Goal: Transaction & Acquisition: Book appointment/travel/reservation

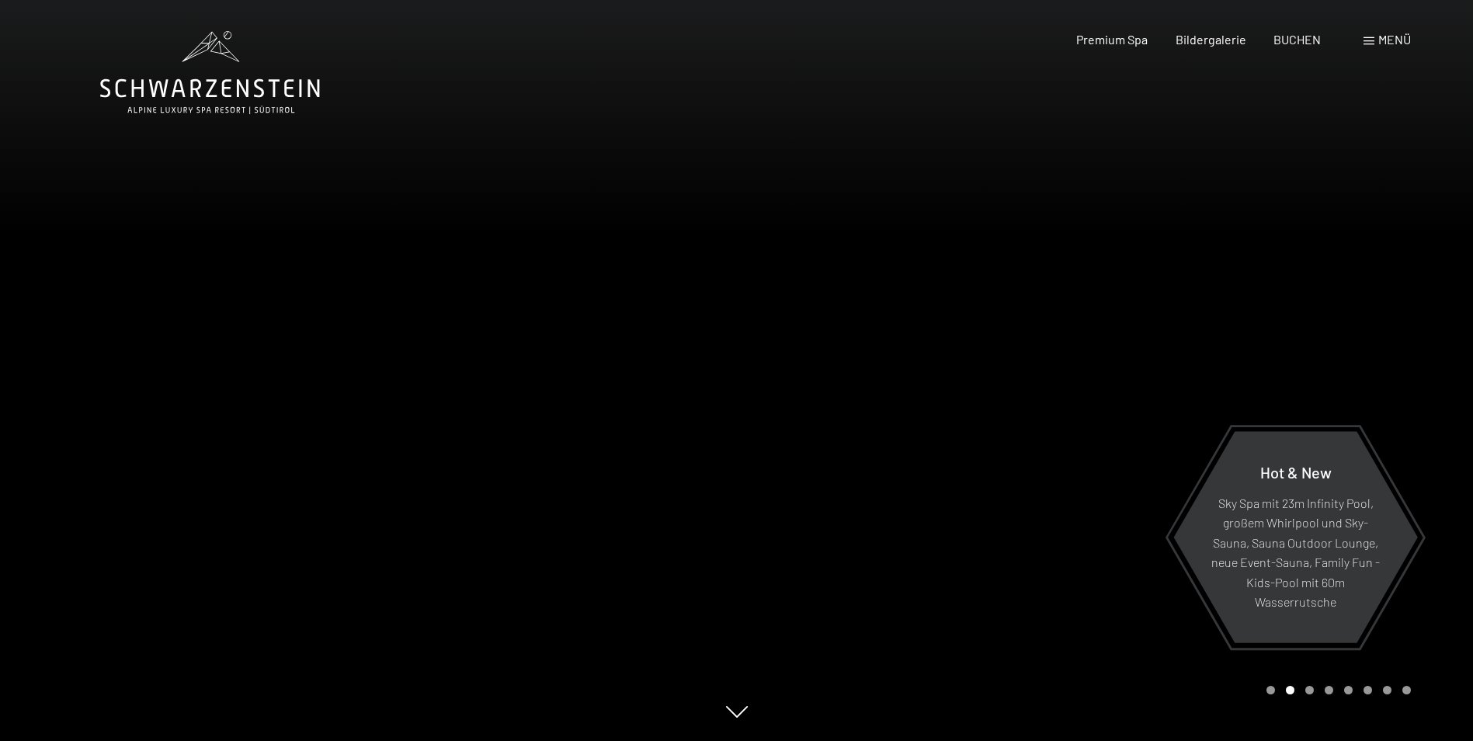
click at [1389, 36] on span "Menü" at bounding box center [1394, 39] width 33 height 15
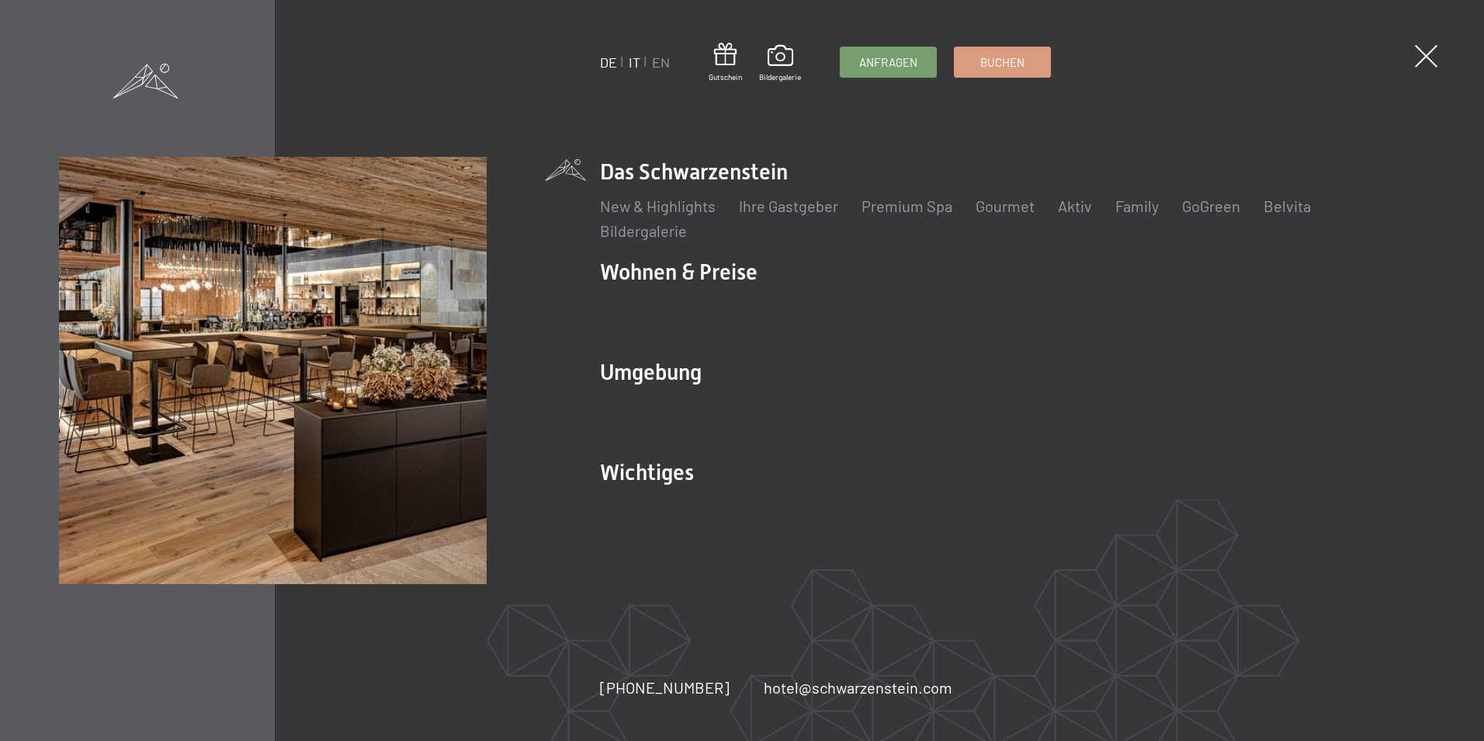
click at [632, 61] on link "IT" at bounding box center [635, 62] width 12 height 17
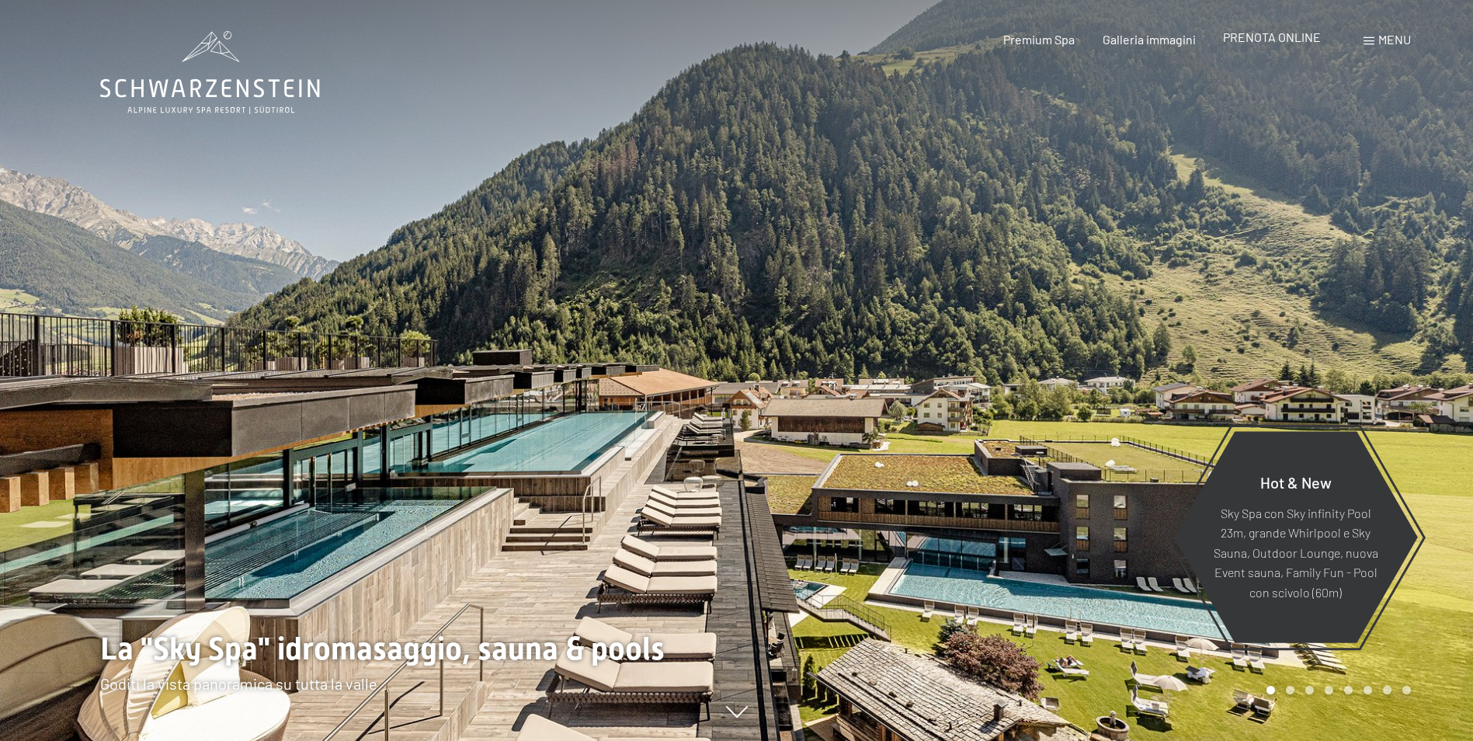
click at [1275, 39] on span "PRENOTA ONLINE" at bounding box center [1272, 36] width 98 height 15
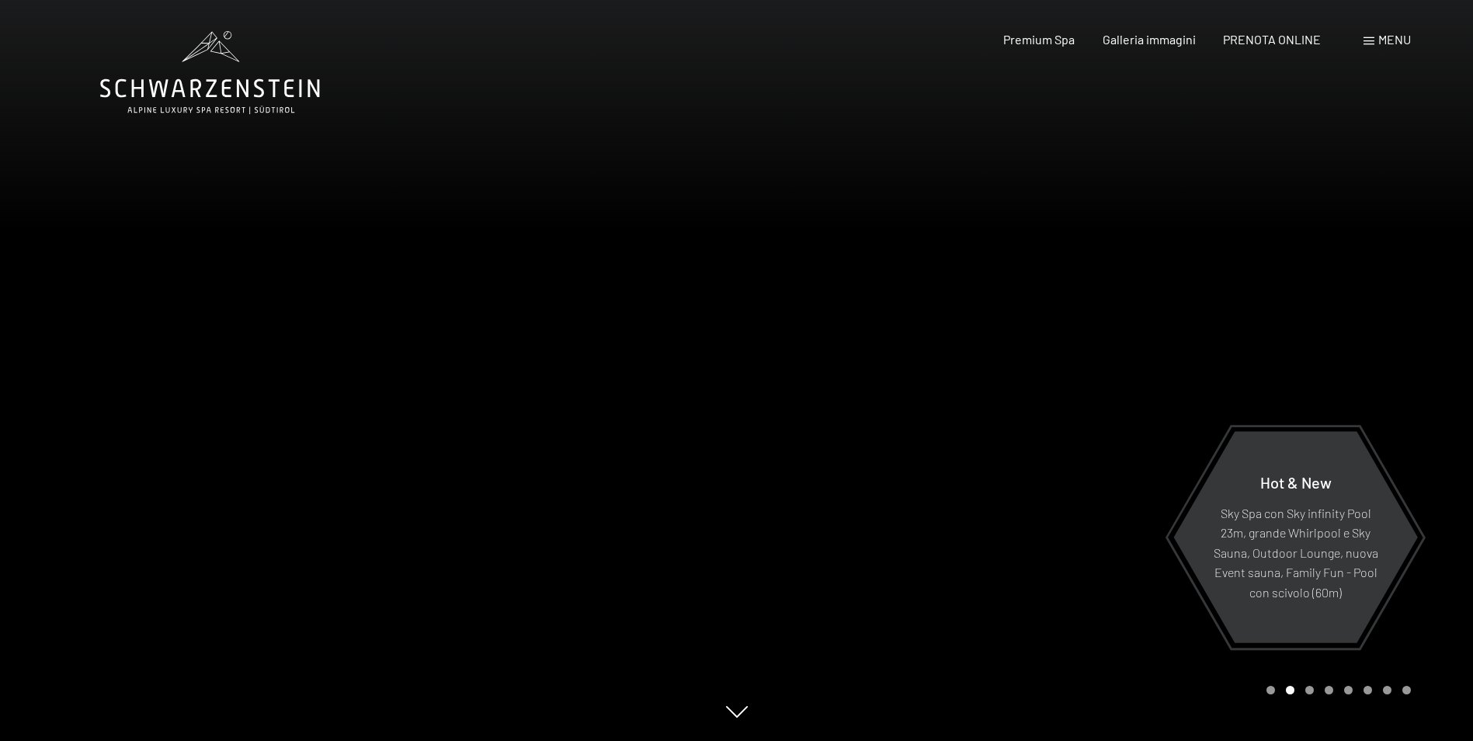
drag, startPoint x: 956, startPoint y: 555, endPoint x: 861, endPoint y: 530, distance: 97.9
click at [861, 530] on div at bounding box center [1105, 370] width 737 height 741
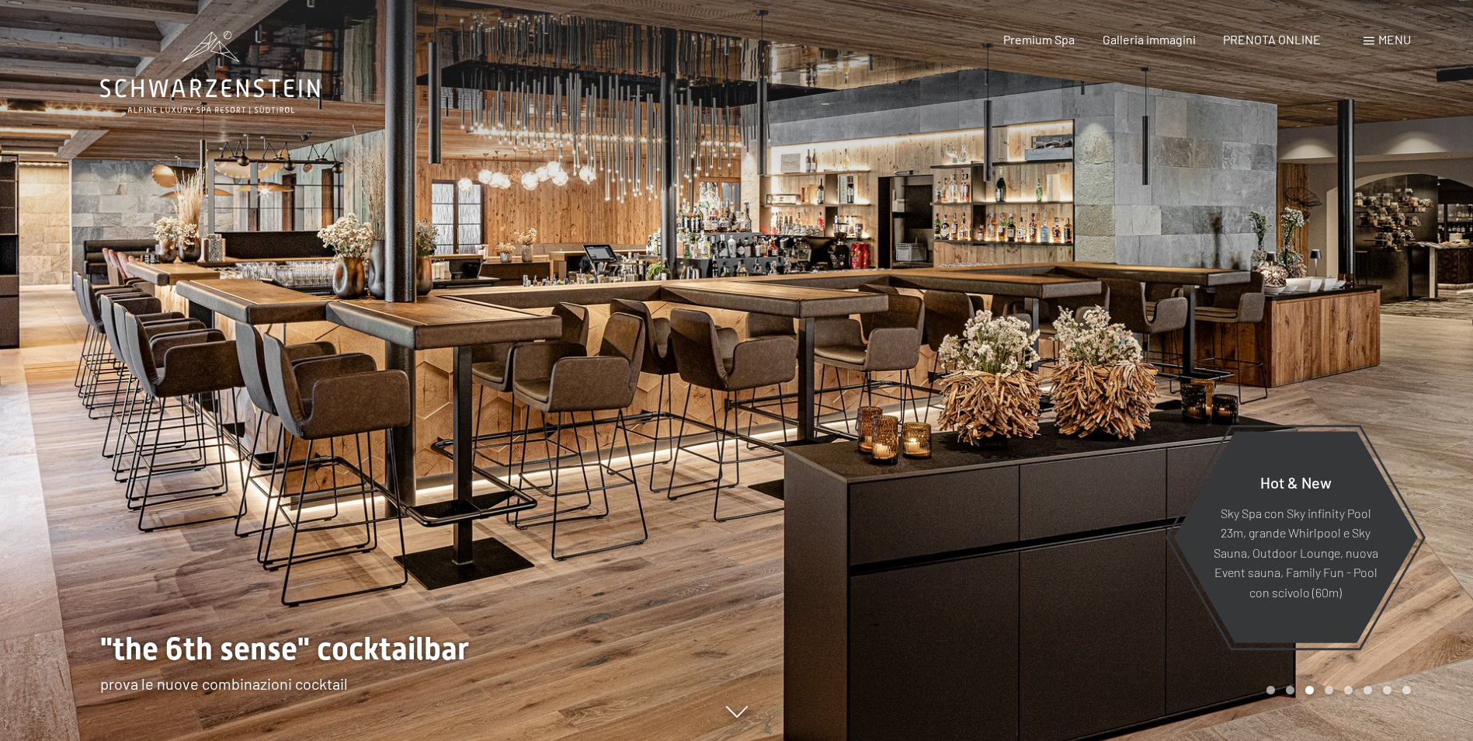
click at [619, 322] on div at bounding box center [368, 370] width 737 height 741
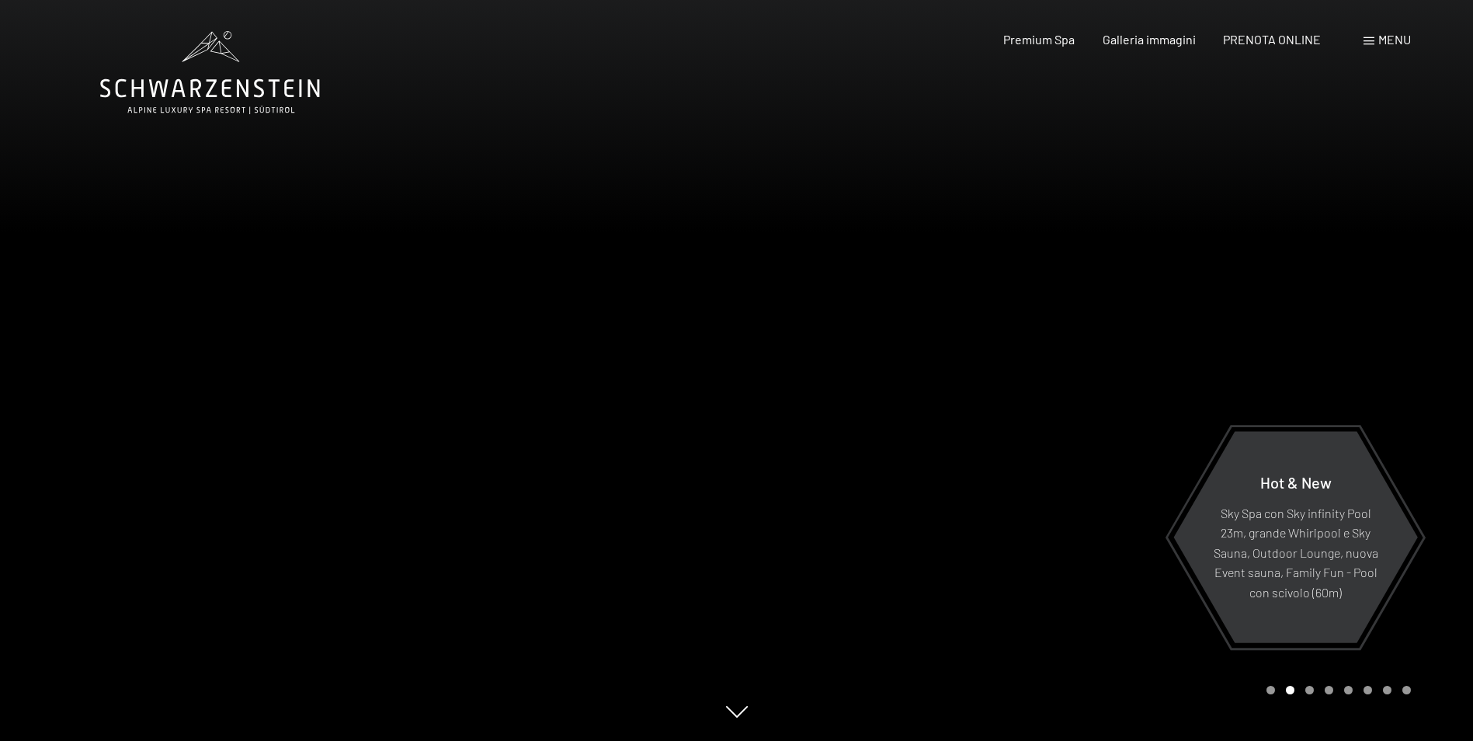
click at [619, 322] on div at bounding box center [368, 370] width 737 height 741
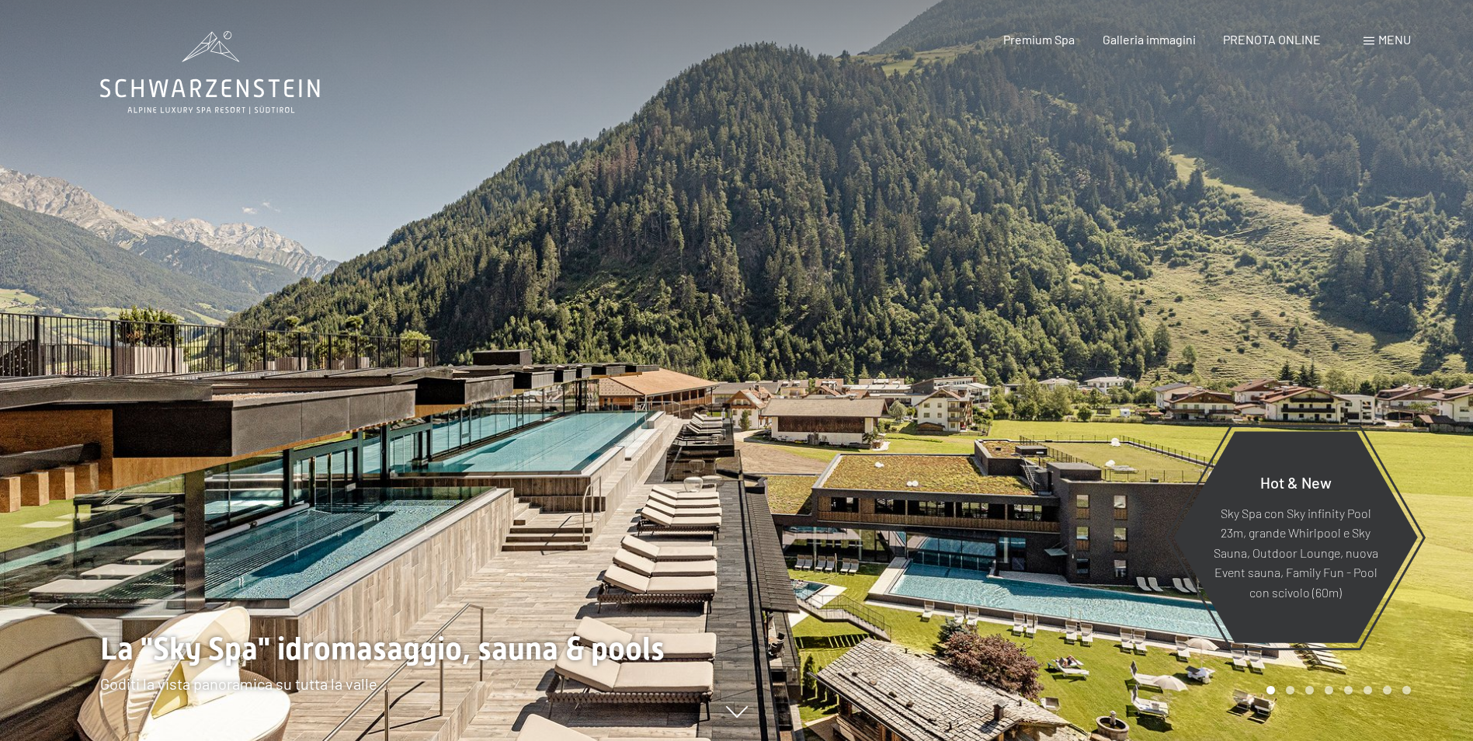
click at [619, 322] on div at bounding box center [368, 370] width 737 height 741
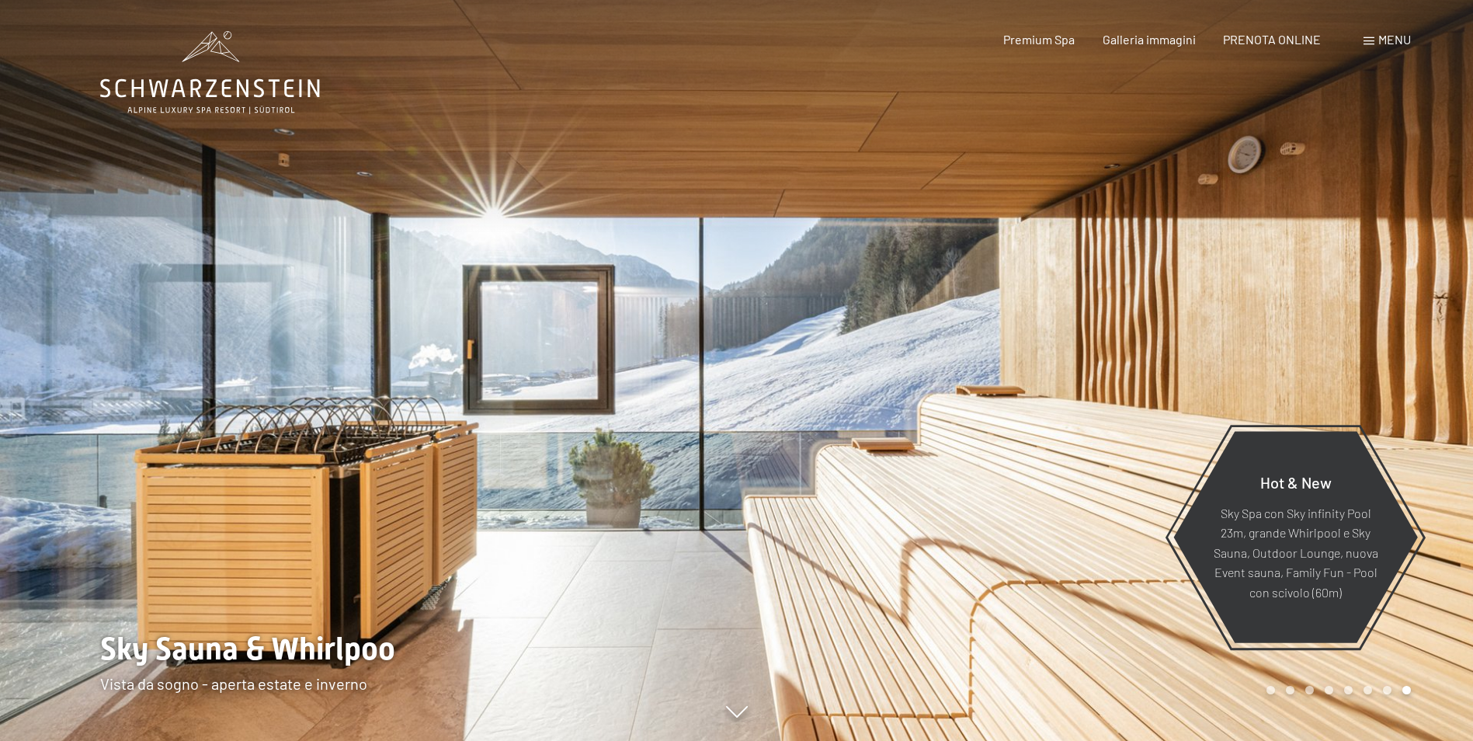
click at [619, 322] on div at bounding box center [368, 370] width 737 height 741
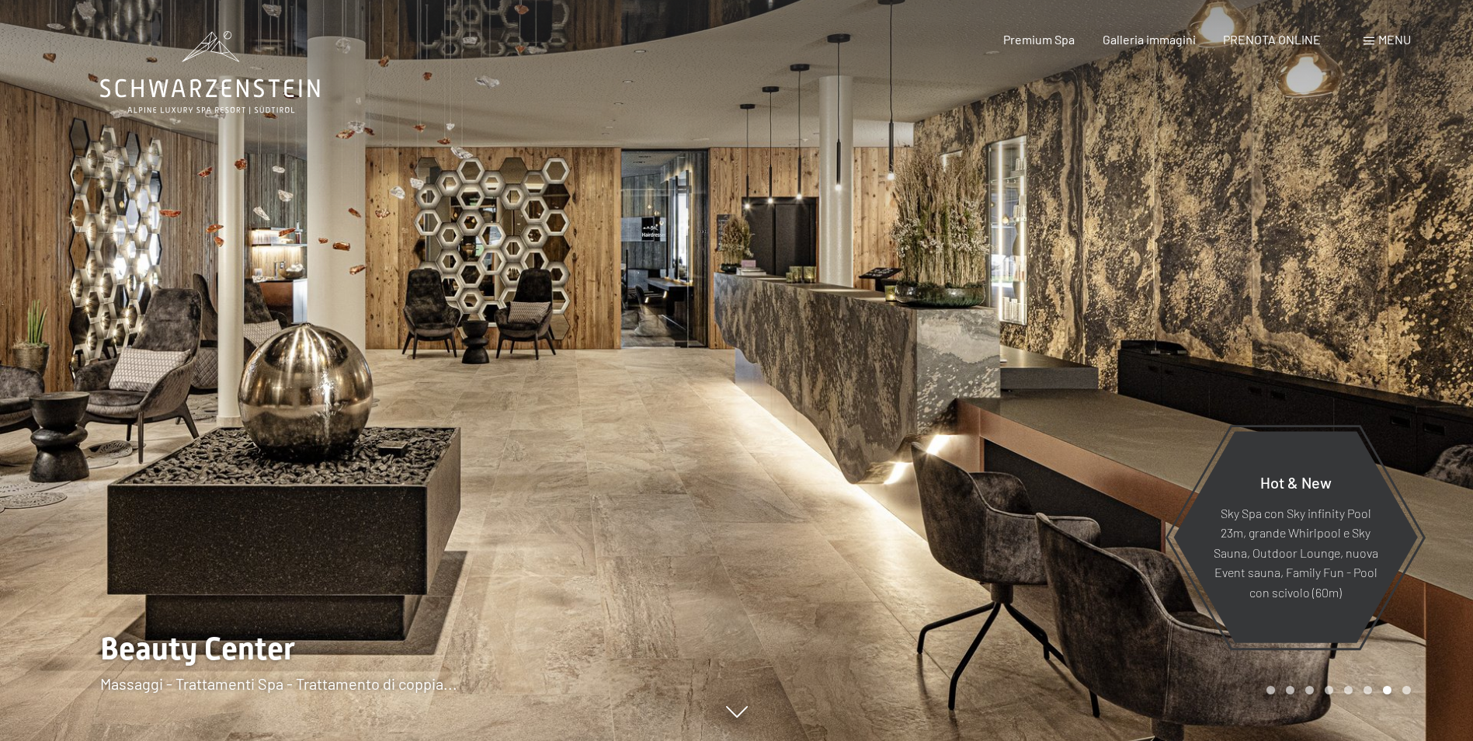
click at [619, 322] on div at bounding box center [368, 370] width 737 height 741
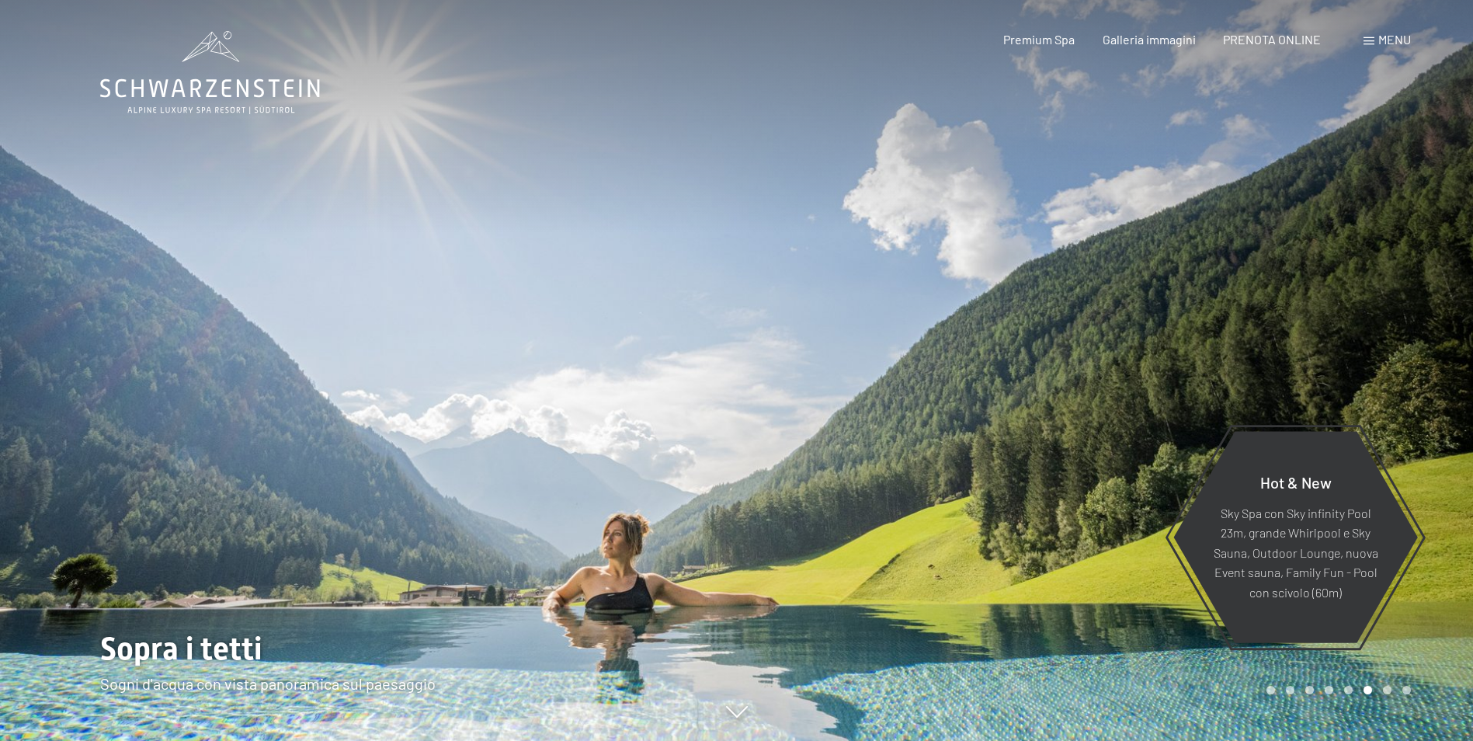
click at [619, 322] on div at bounding box center [368, 370] width 737 height 741
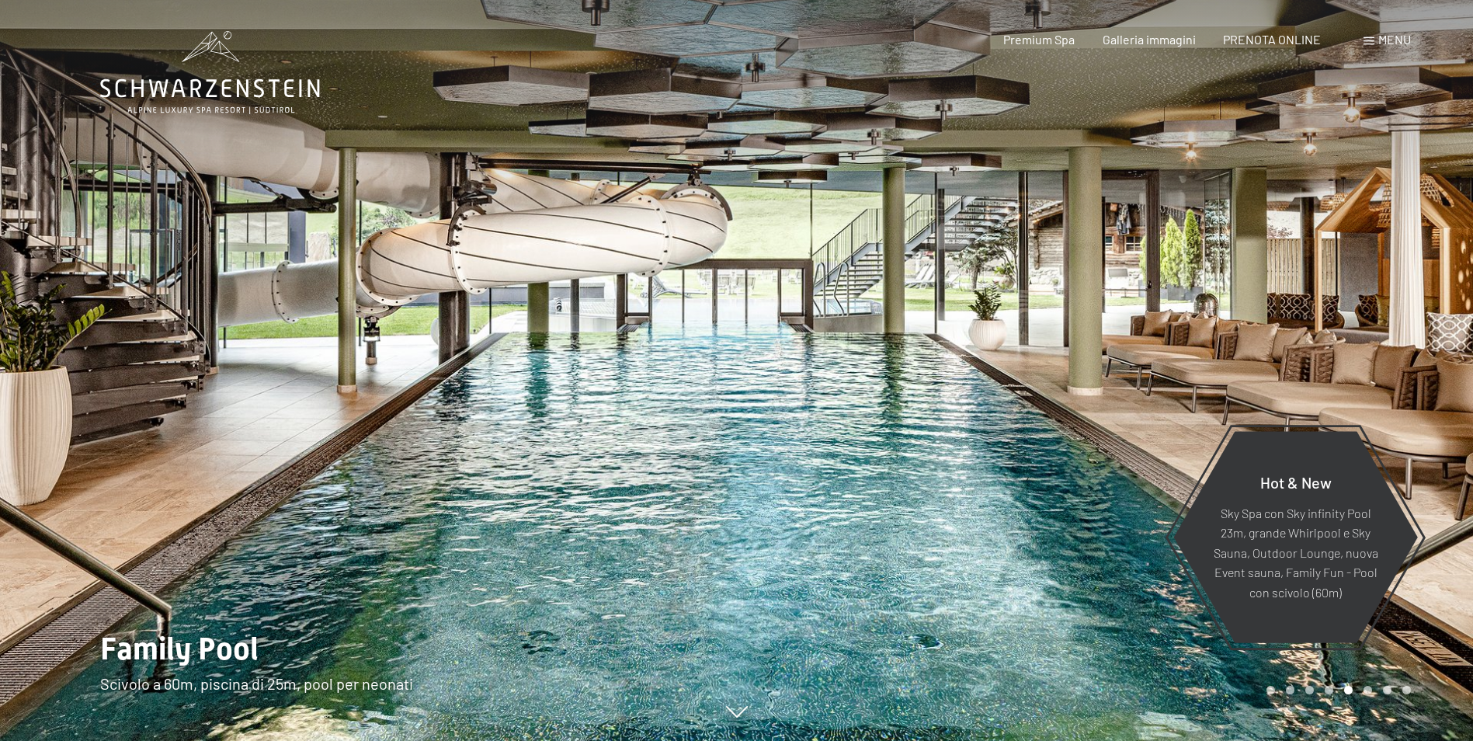
click at [619, 322] on div at bounding box center [368, 370] width 737 height 741
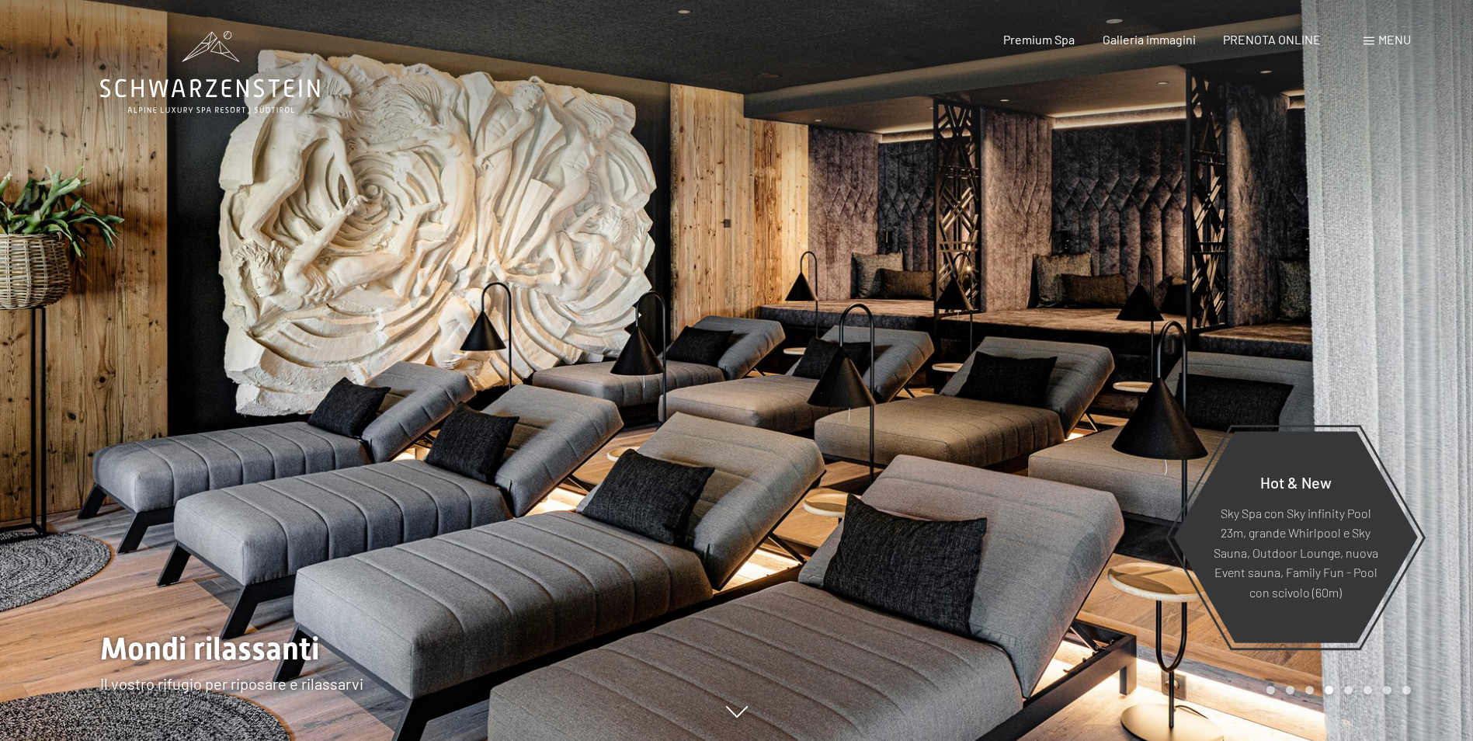
click at [619, 322] on div at bounding box center [368, 370] width 737 height 741
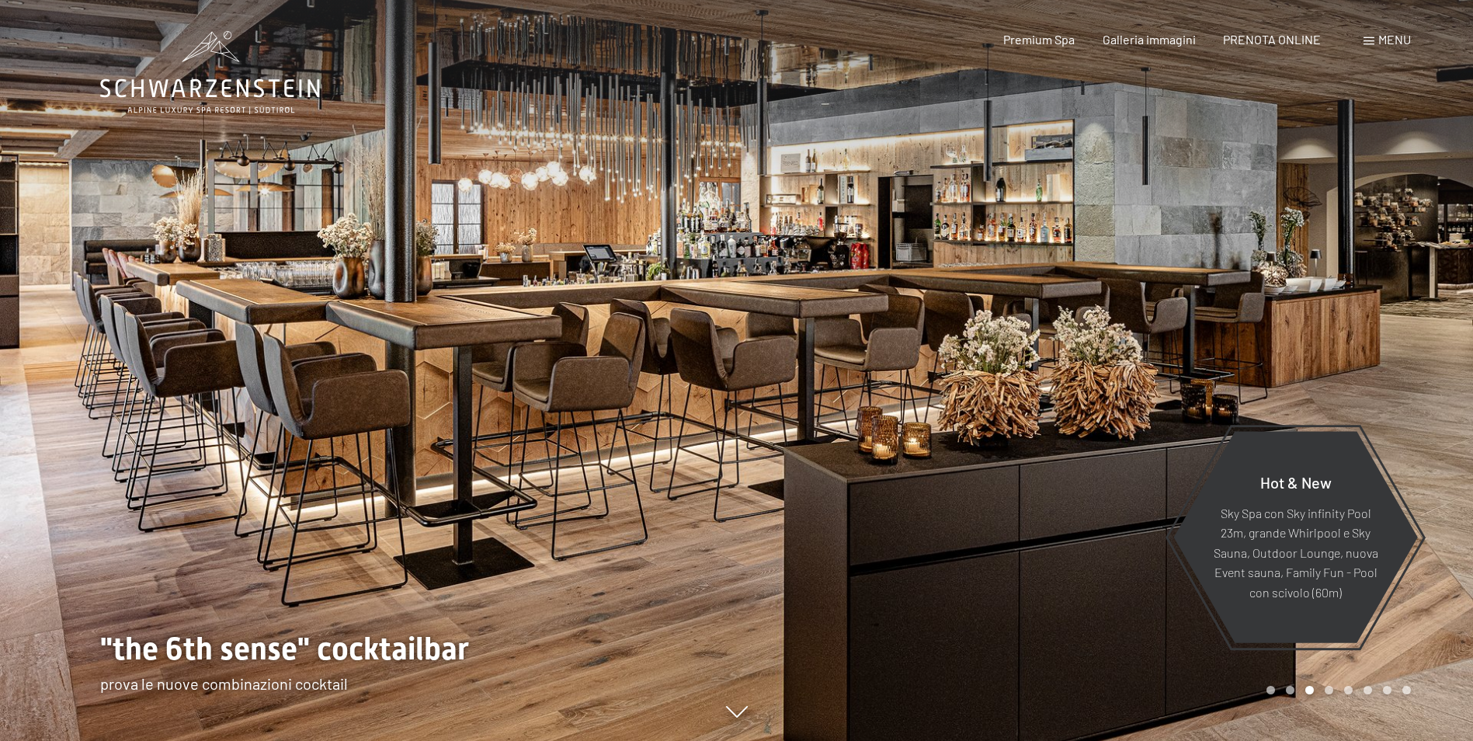
click at [619, 322] on div at bounding box center [368, 370] width 737 height 741
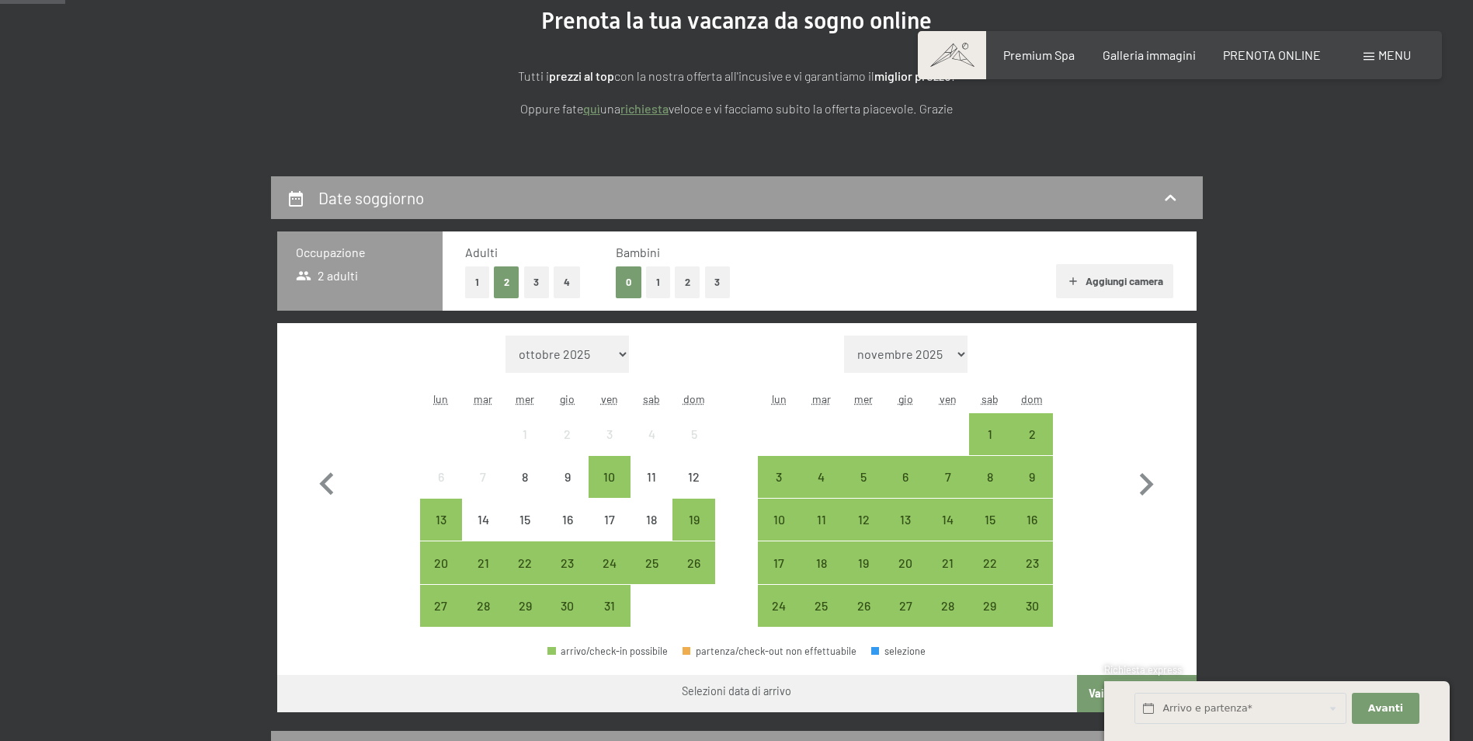
scroll to position [233, 0]
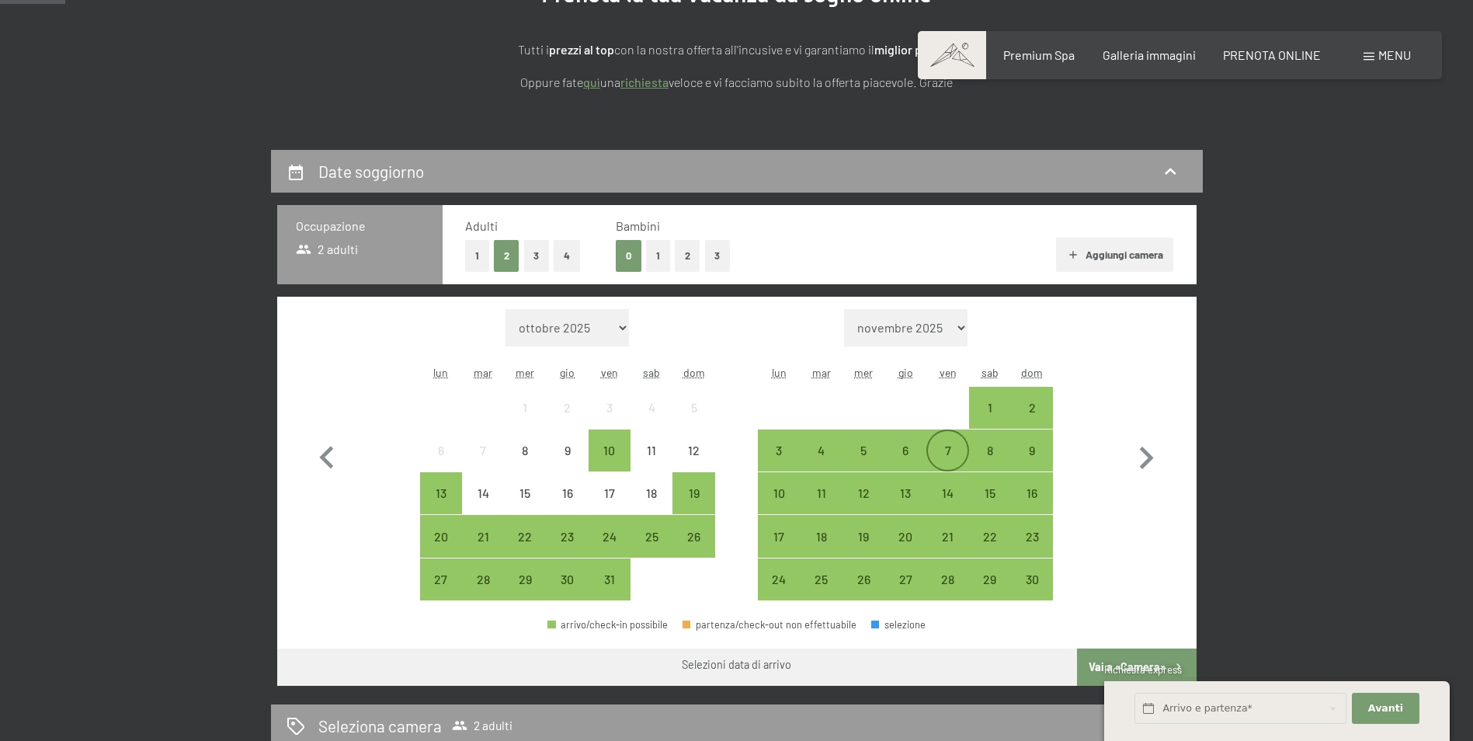
click at [958, 453] on div "7" at bounding box center [947, 463] width 39 height 39
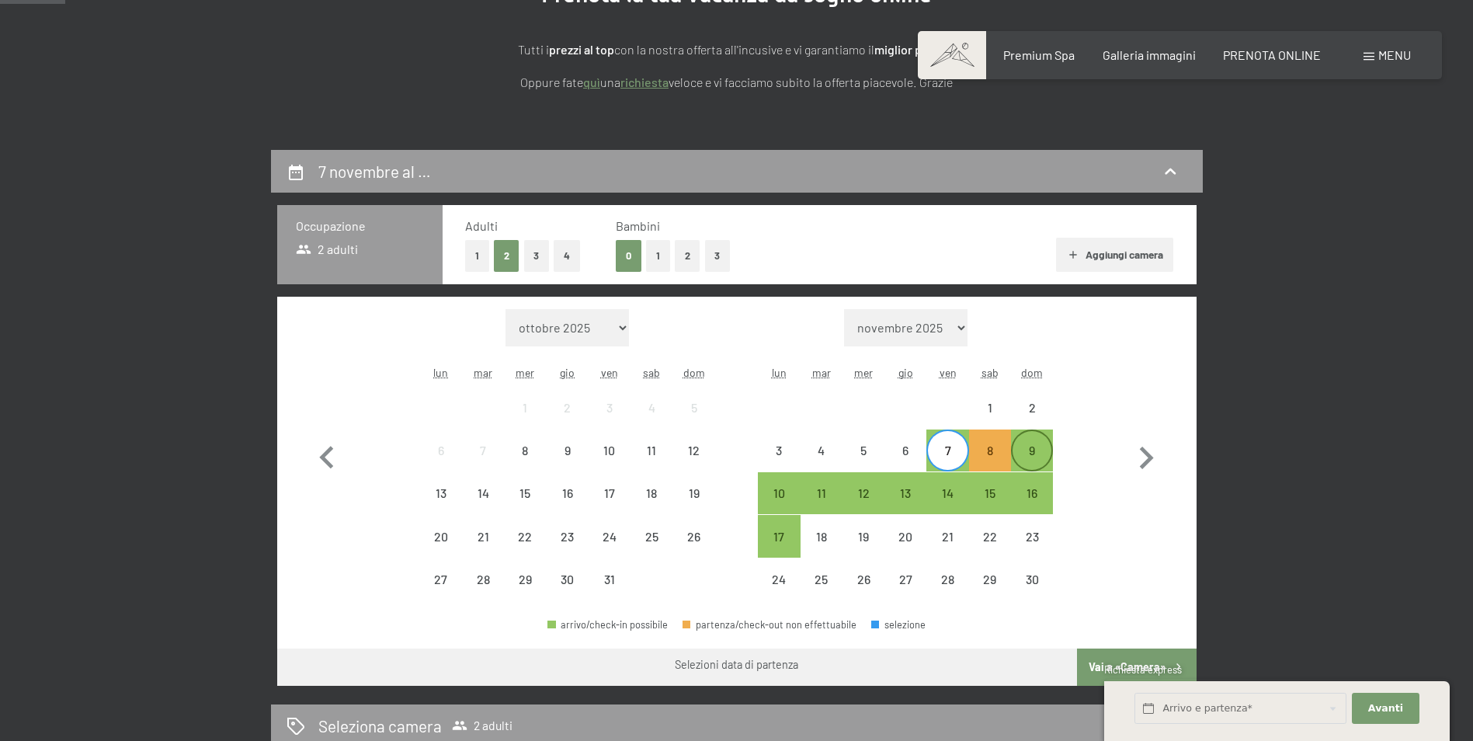
click at [1033, 451] on div "9" at bounding box center [1031, 463] width 39 height 39
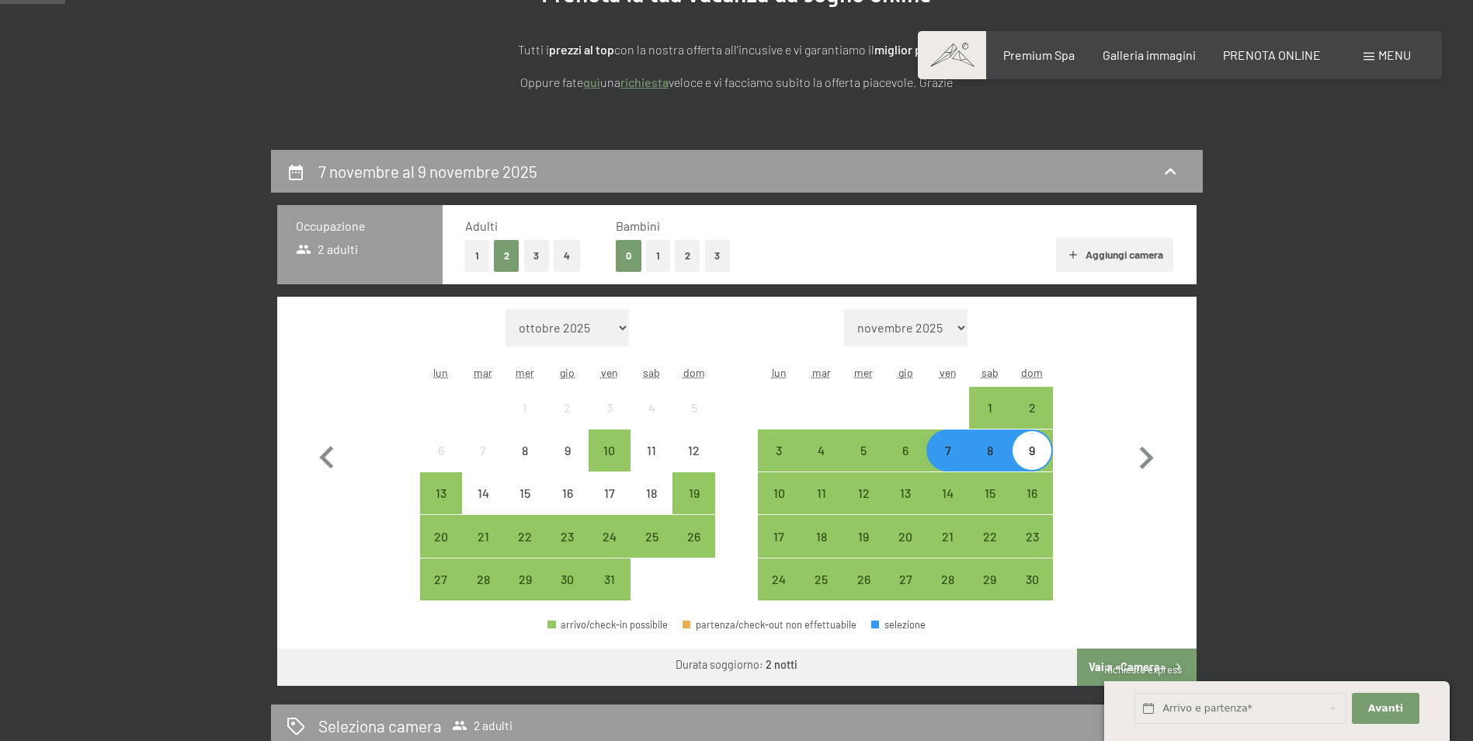
click at [533, 255] on button "3" at bounding box center [537, 256] width 26 height 32
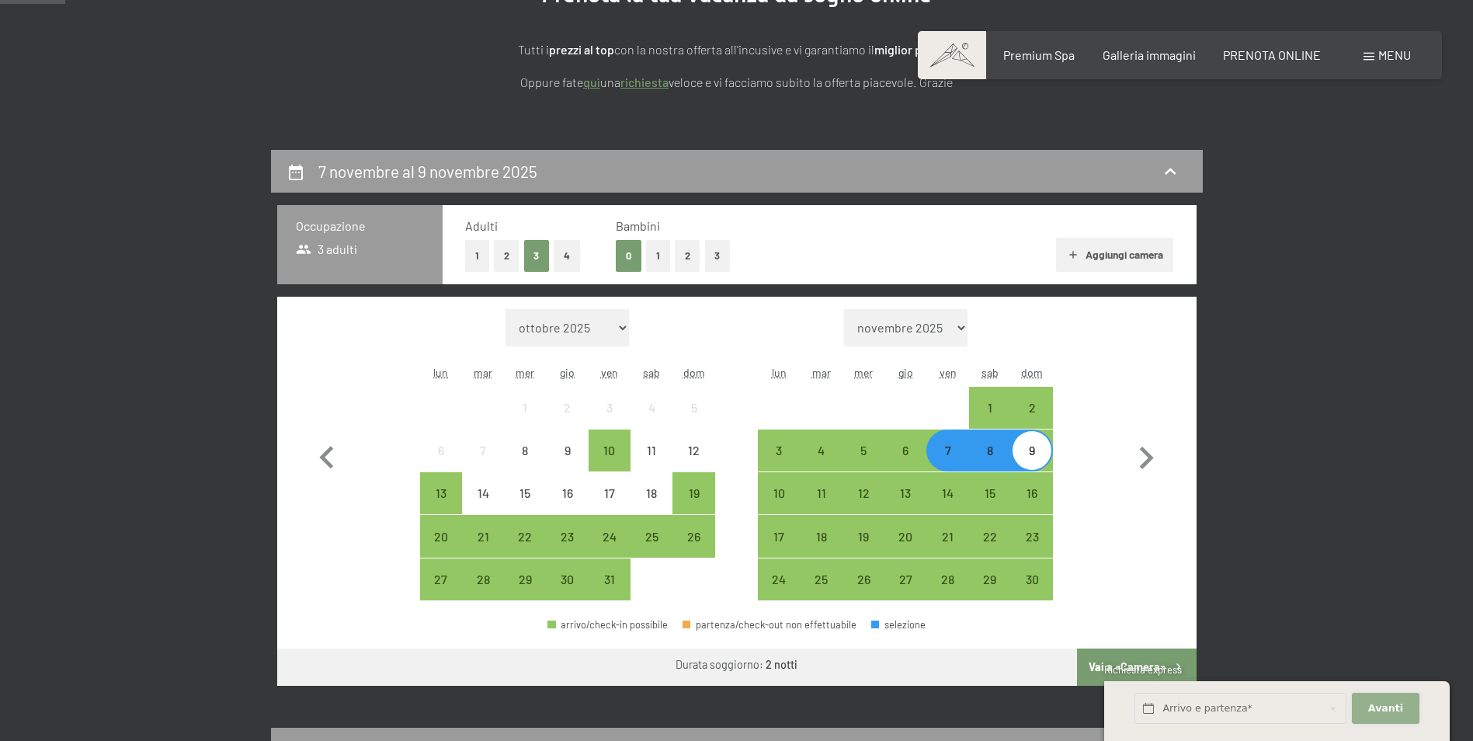
click at [1411, 710] on button "Avanti Nascondere i campi dell'indirizzo" at bounding box center [1384, 708] width 67 height 32
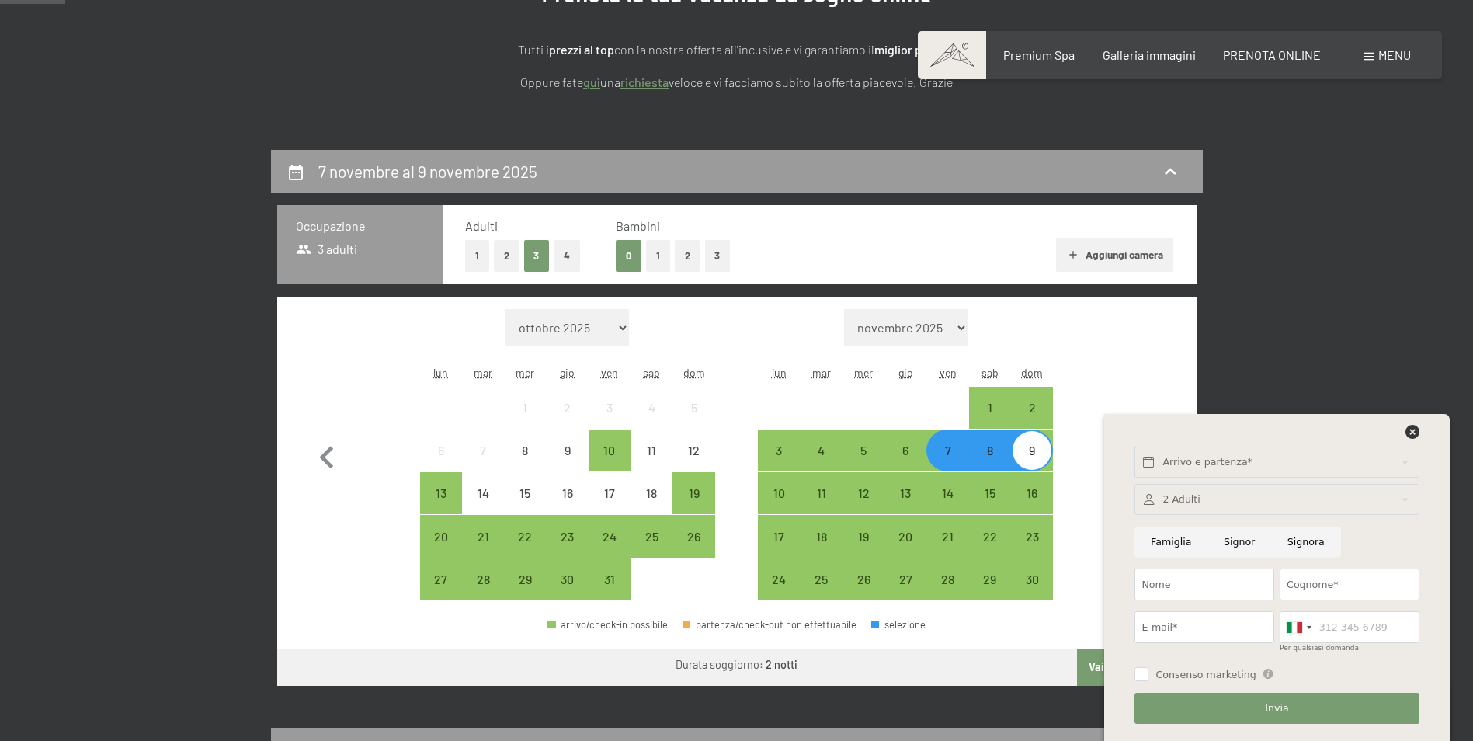
click at [1410, 428] on icon at bounding box center [1412, 432] width 14 height 14
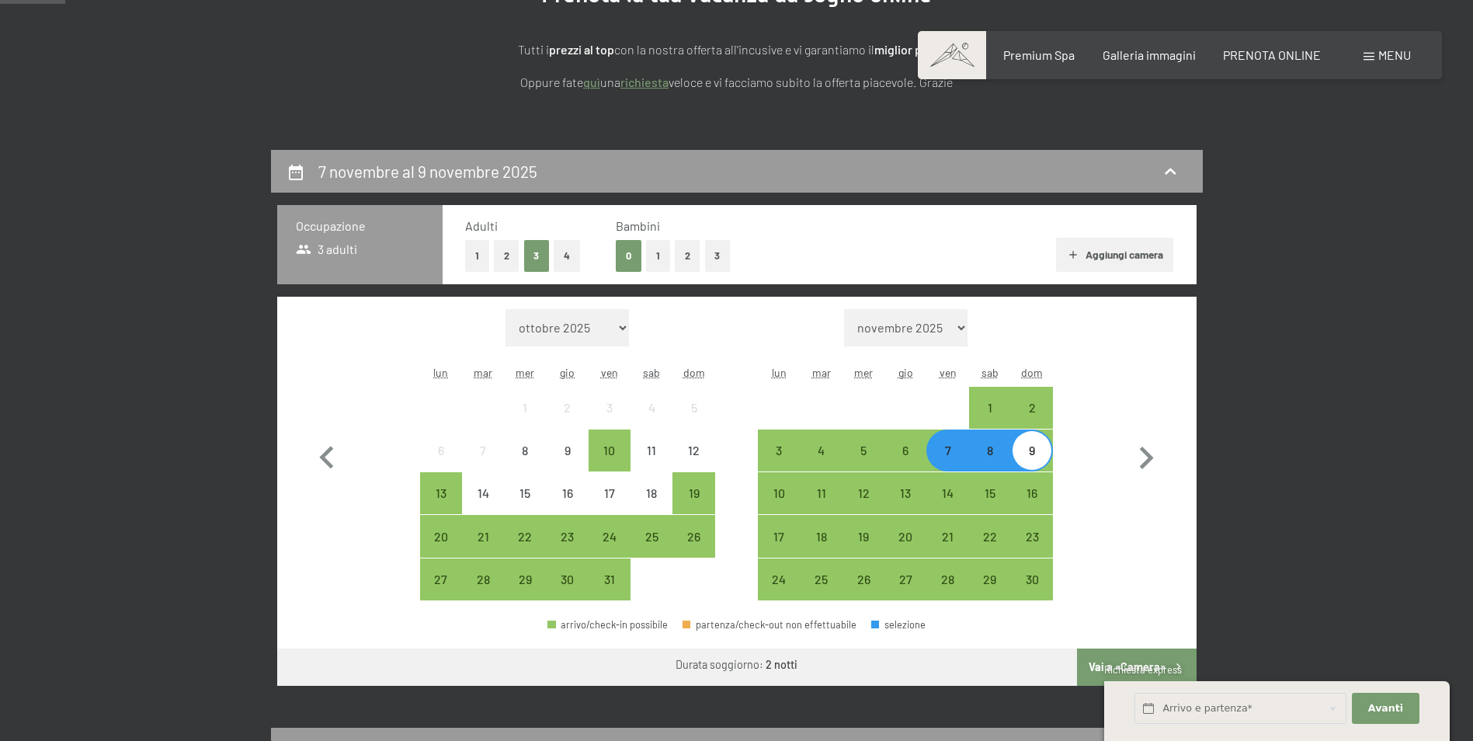
click at [1157, 668] on span "Richiesta express" at bounding box center [1143, 669] width 78 height 12
click at [1115, 666] on span "Richiesta express" at bounding box center [1143, 669] width 78 height 12
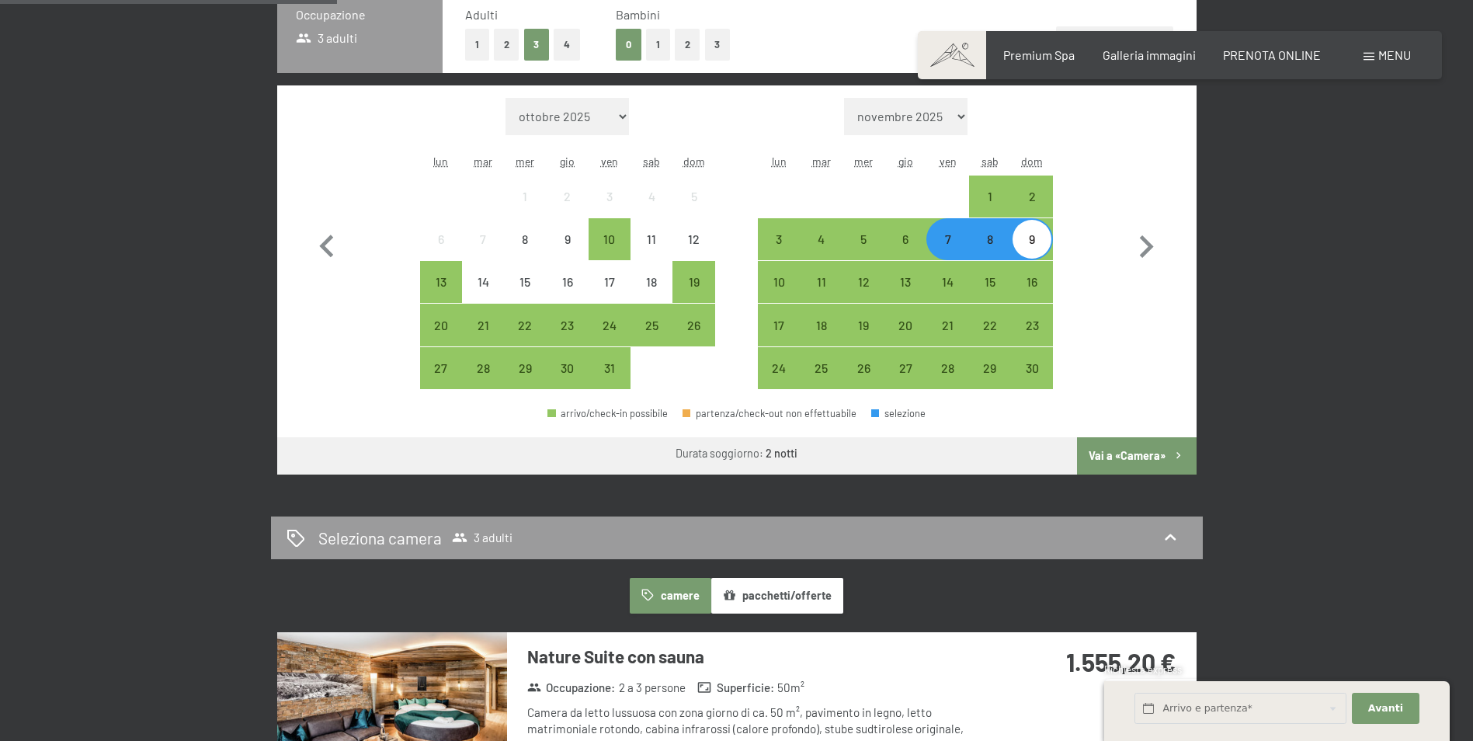
scroll to position [466, 0]
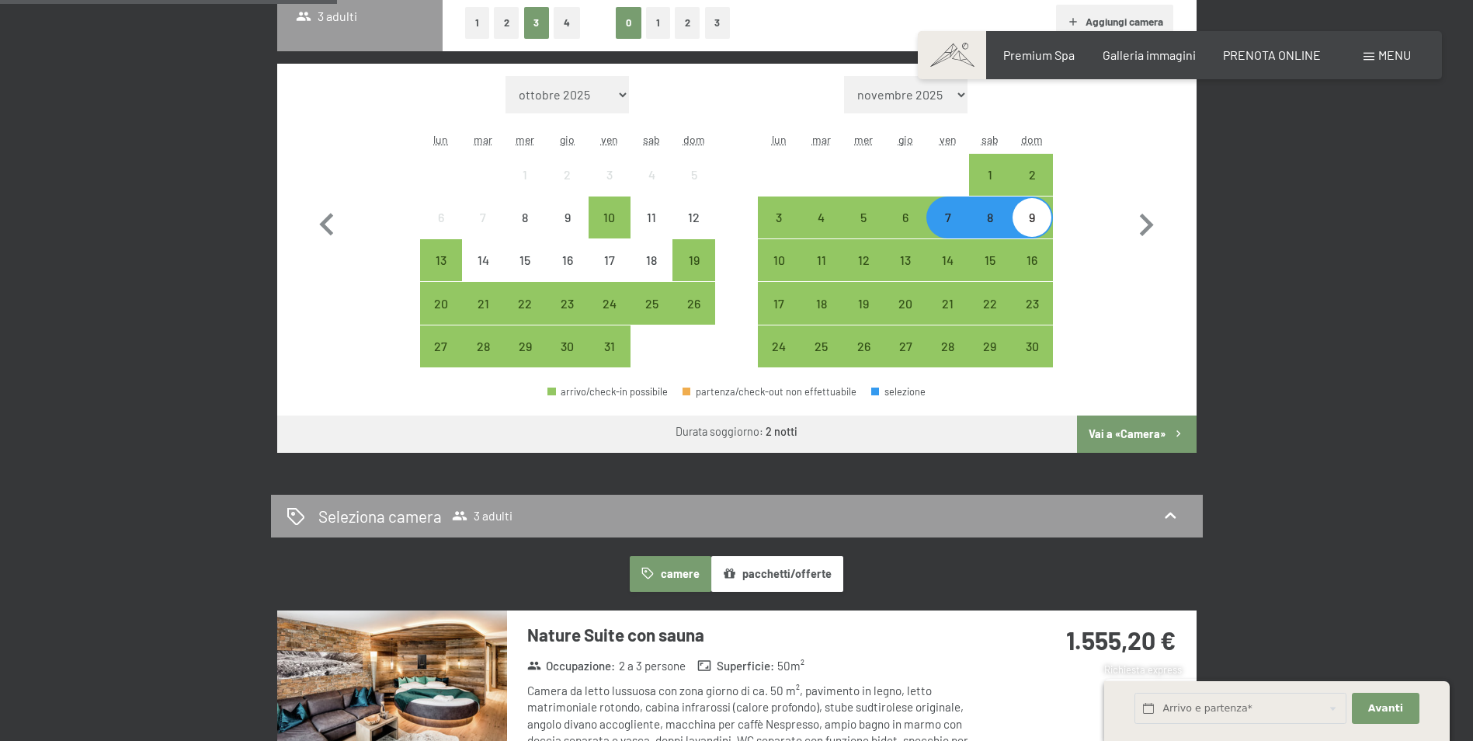
click at [1161, 428] on button "Vai a «Camera»" at bounding box center [1136, 433] width 119 height 37
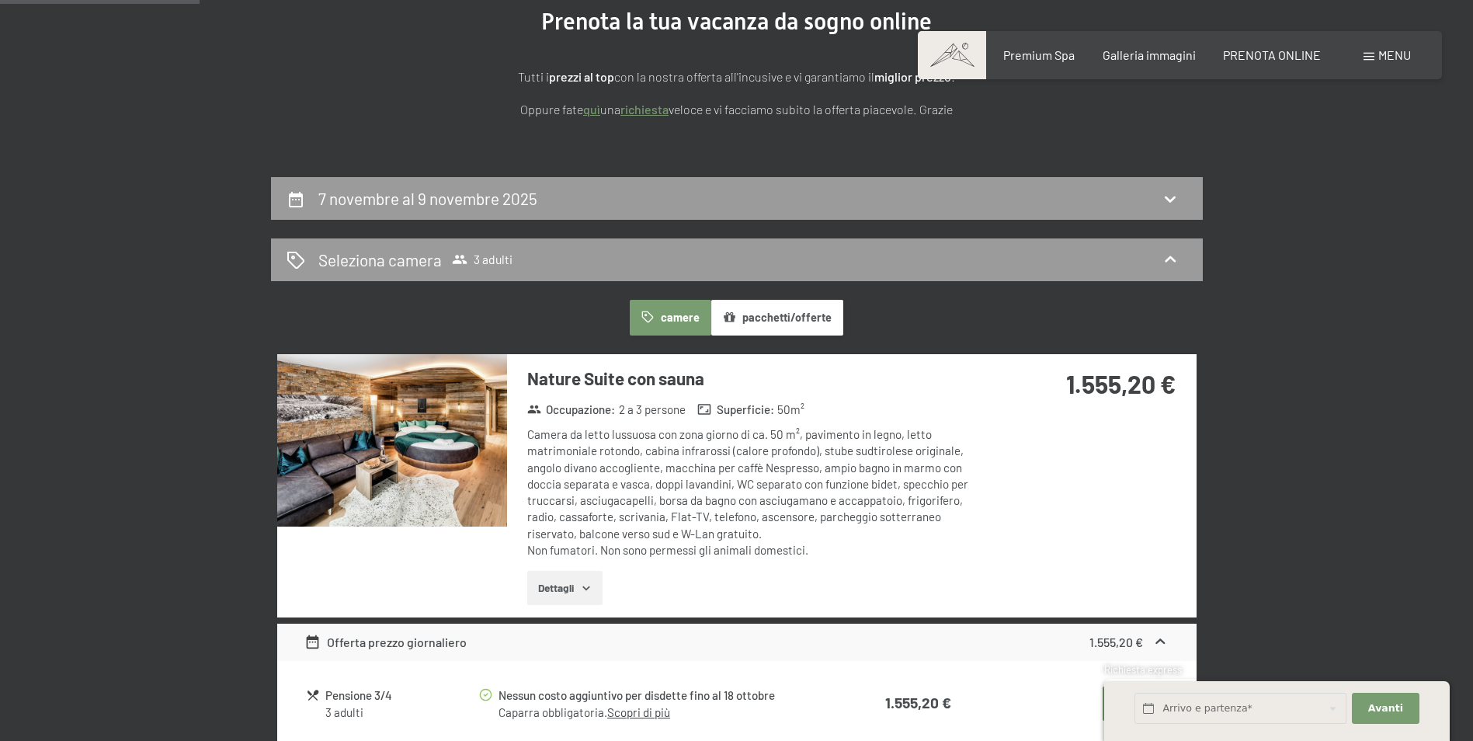
scroll to position [233, 0]
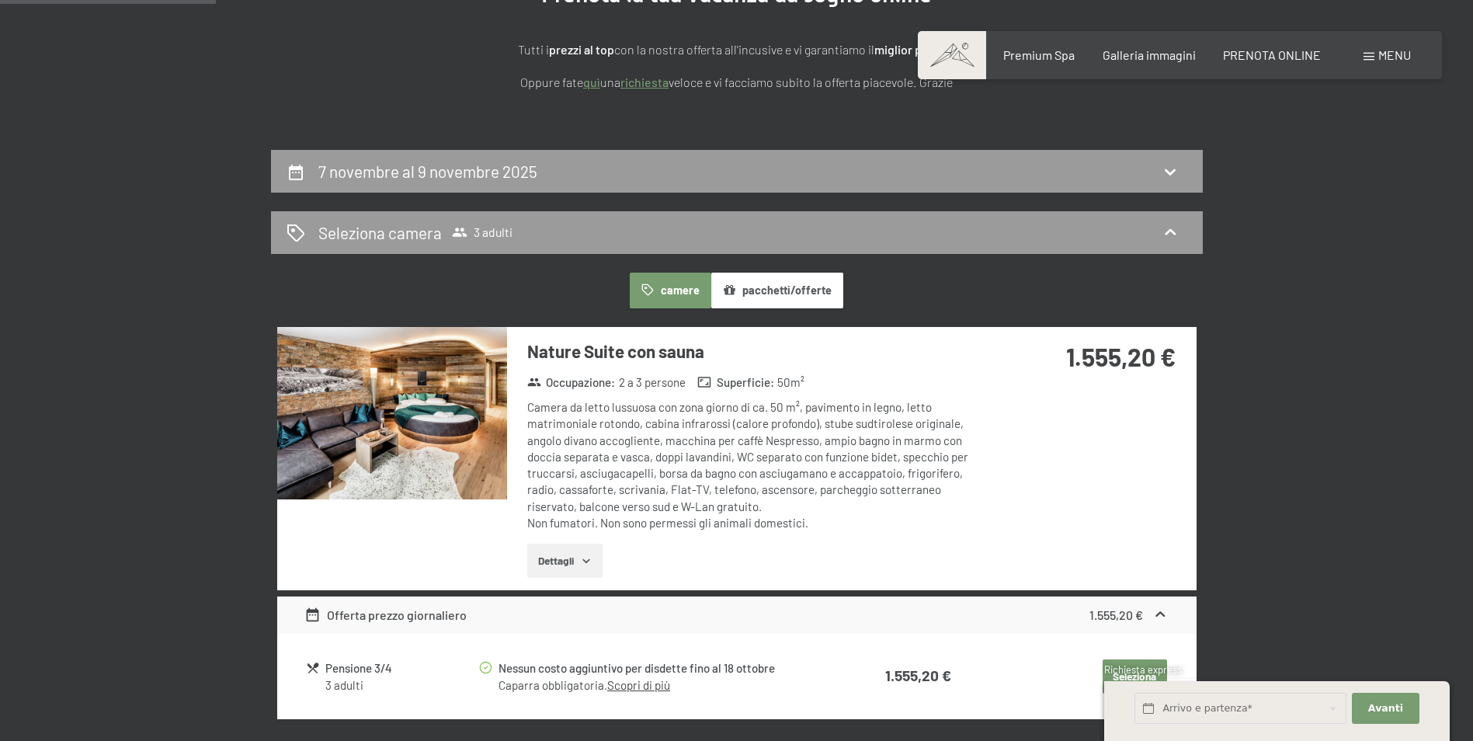
click at [568, 567] on button "Dettagli" at bounding box center [564, 560] width 75 height 34
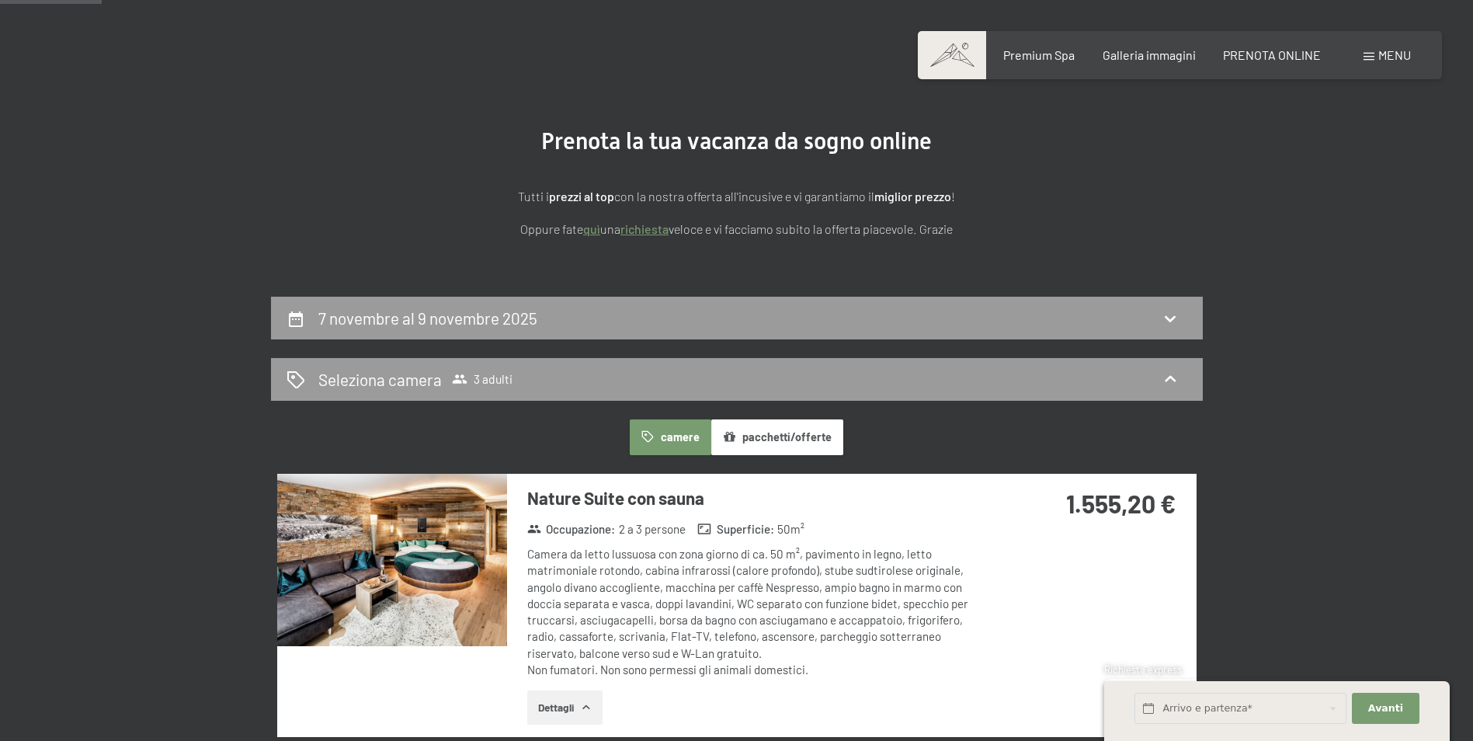
scroll to position [0, 0]
